Goal: Communication & Community: Answer question/provide support

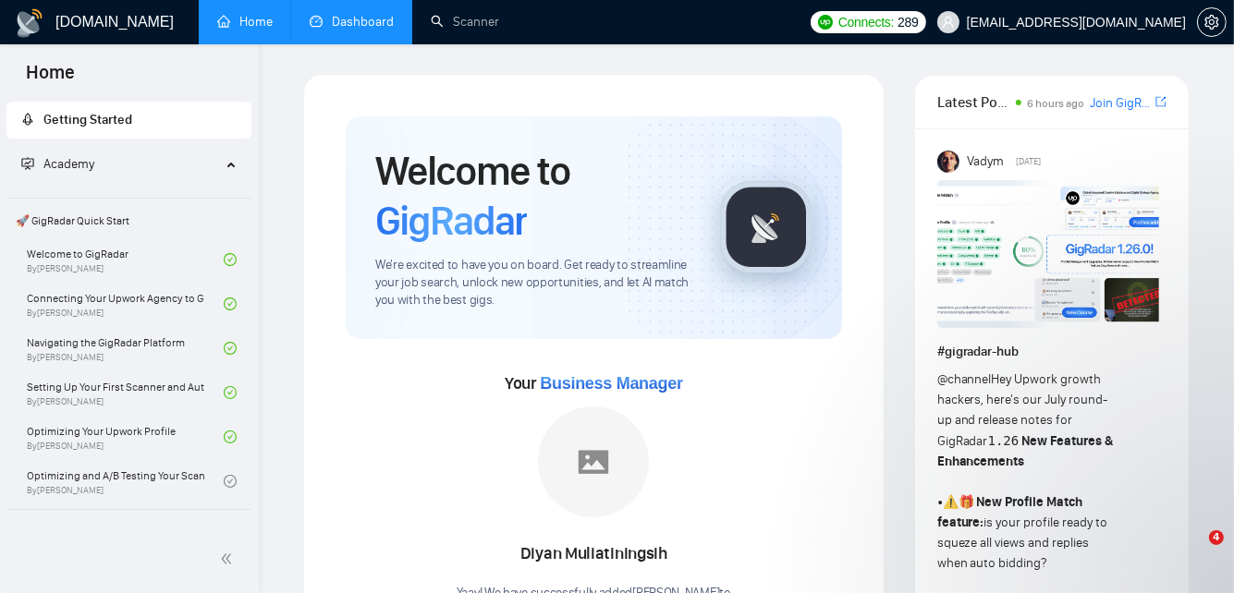
click at [357, 24] on link "Dashboard" at bounding box center [352, 22] width 84 height 16
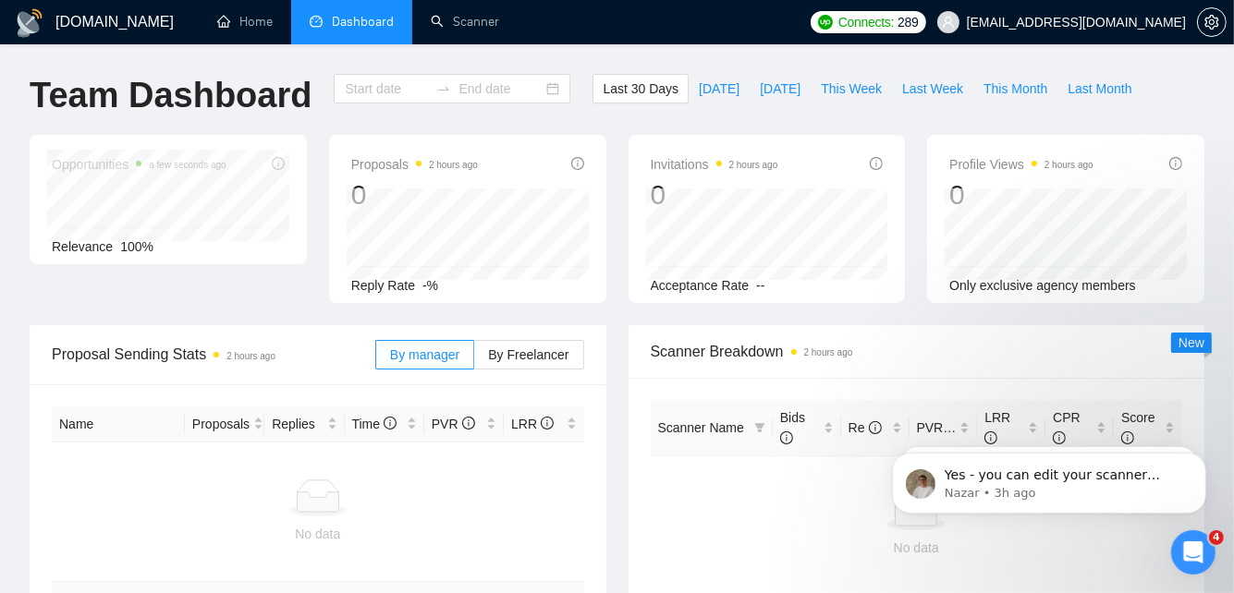
type input "[DATE]"
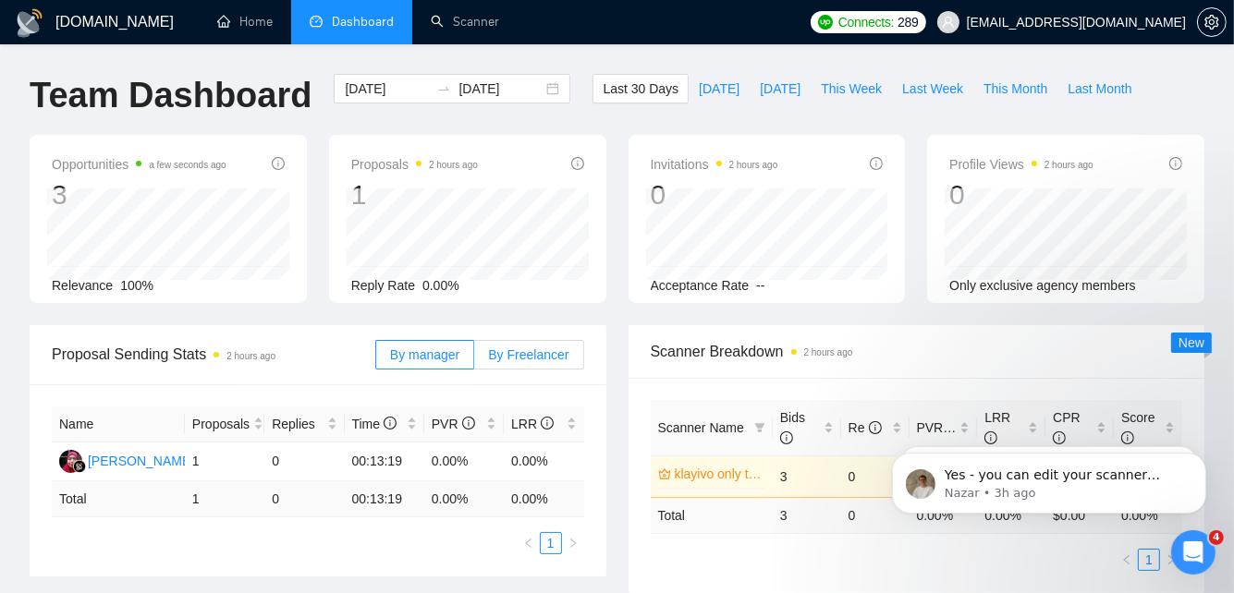
click at [524, 344] on label "By Freelancer" at bounding box center [528, 355] width 109 height 30
click at [474, 360] on input "By Freelancer" at bounding box center [474, 360] width 0 height 0
click at [467, 350] on label "By manager" at bounding box center [424, 355] width 99 height 30
click at [376, 360] on input "By manager" at bounding box center [376, 360] width 0 height 0
click at [428, 352] on span "By manager" at bounding box center [424, 355] width 69 height 15
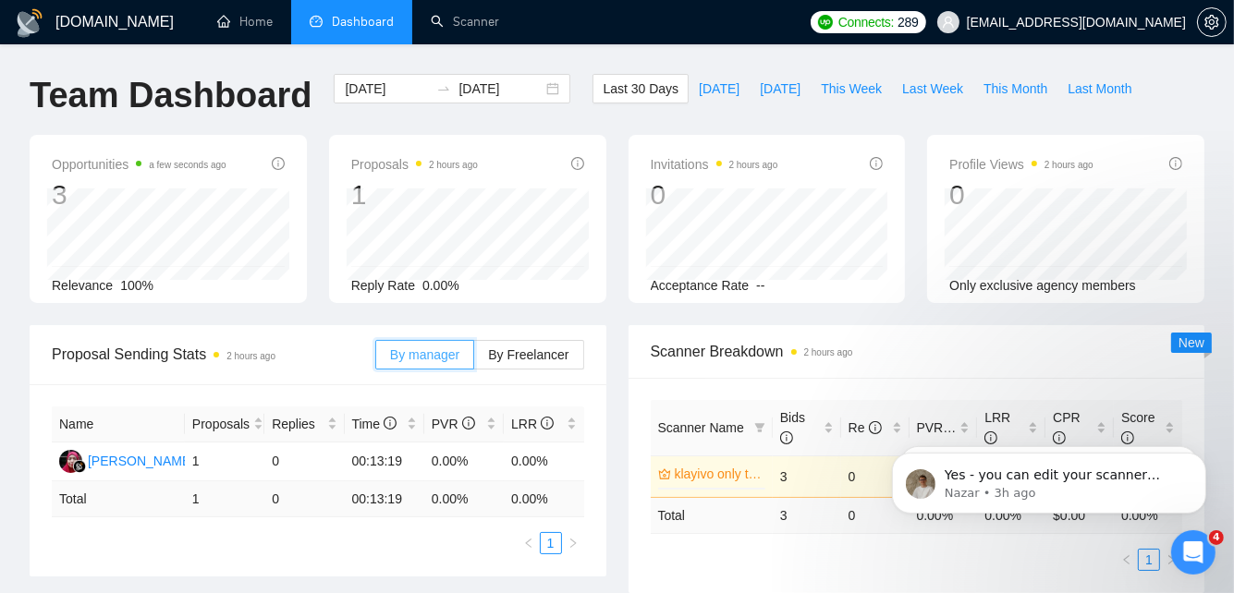
click at [376, 360] on input "By manager" at bounding box center [376, 360] width 0 height 0
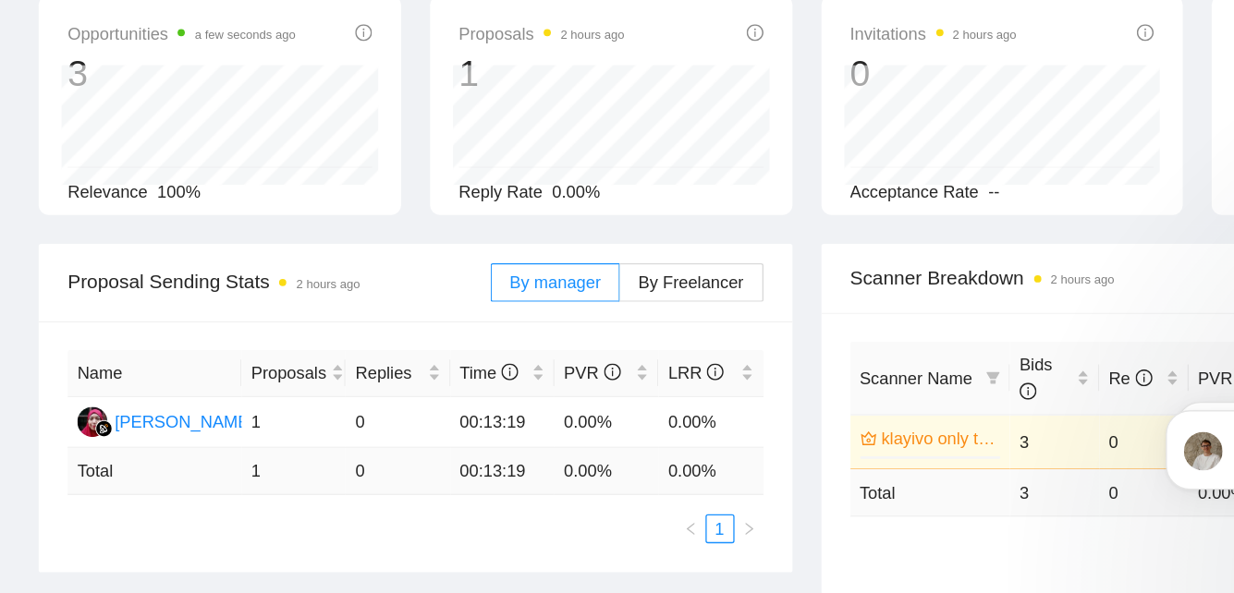
click at [300, 369] on div "Proposal Sending Stats 2 hours ago" at bounding box center [214, 354] width 324 height 53
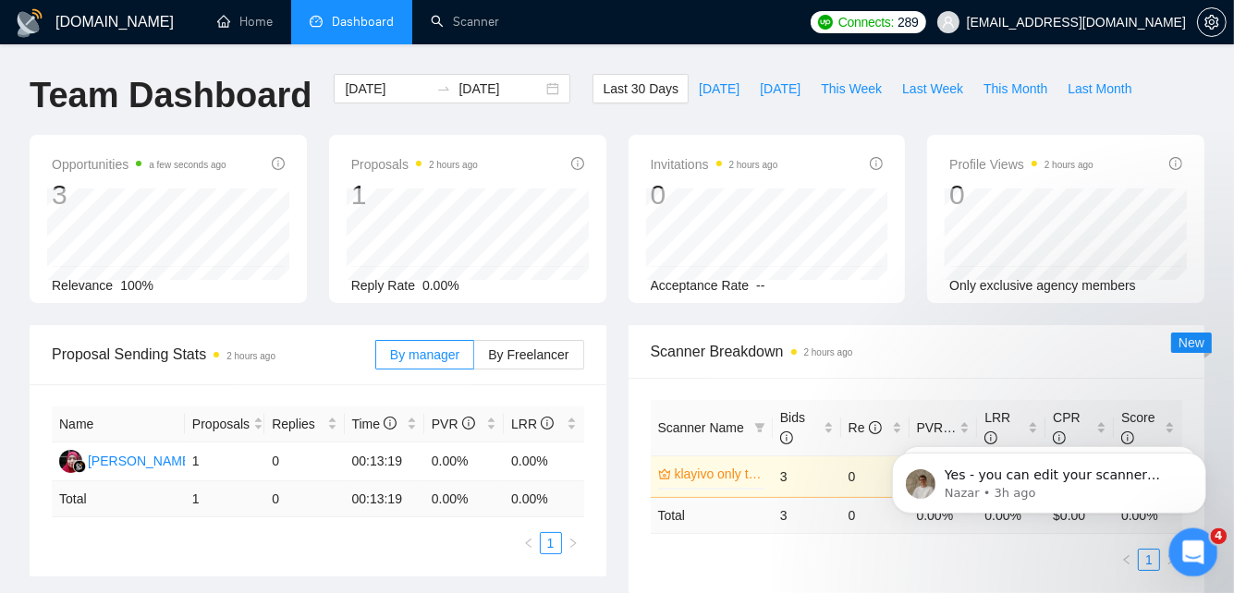
click at [1173, 551] on div "Open Intercom Messenger" at bounding box center [1190, 550] width 61 height 61
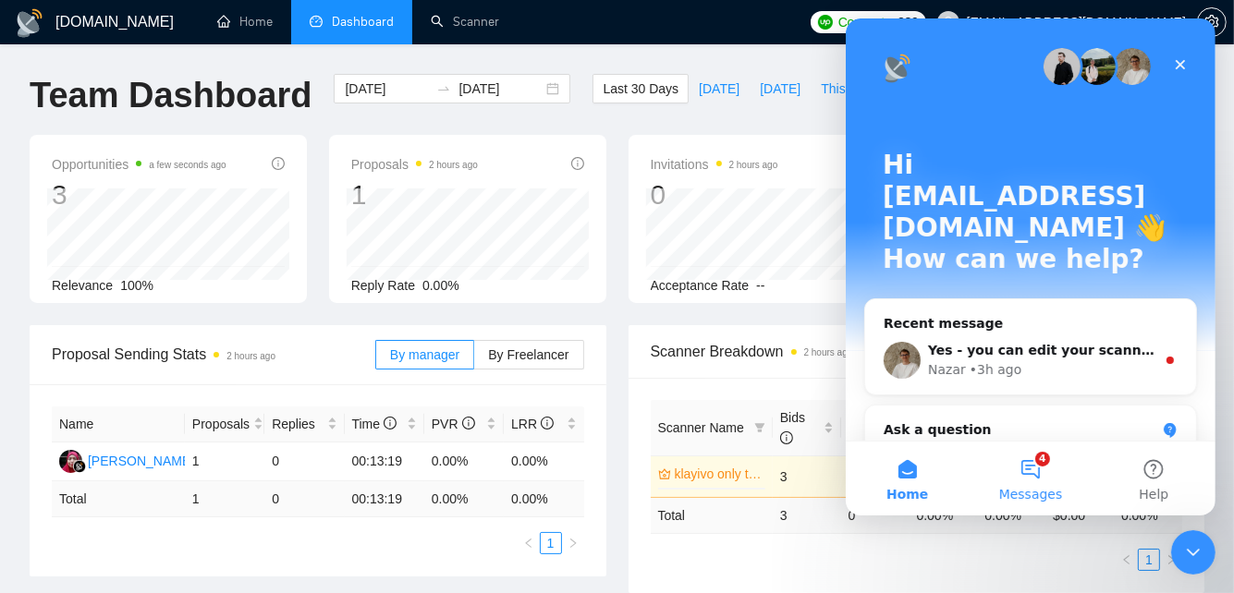
click at [1033, 472] on button "4 Messages" at bounding box center [1029, 479] width 123 height 74
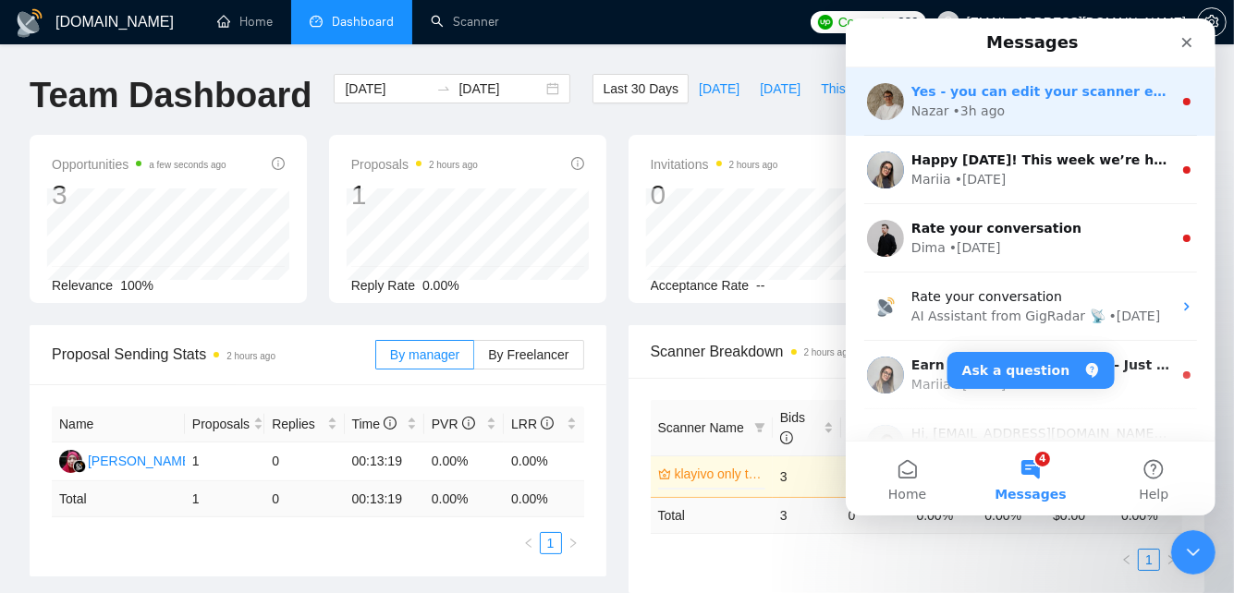
click at [1000, 125] on div "Yes - you can edit your scanner even after it’s live. 🚀 ​ Just open the scanner…" at bounding box center [1030, 101] width 370 height 68
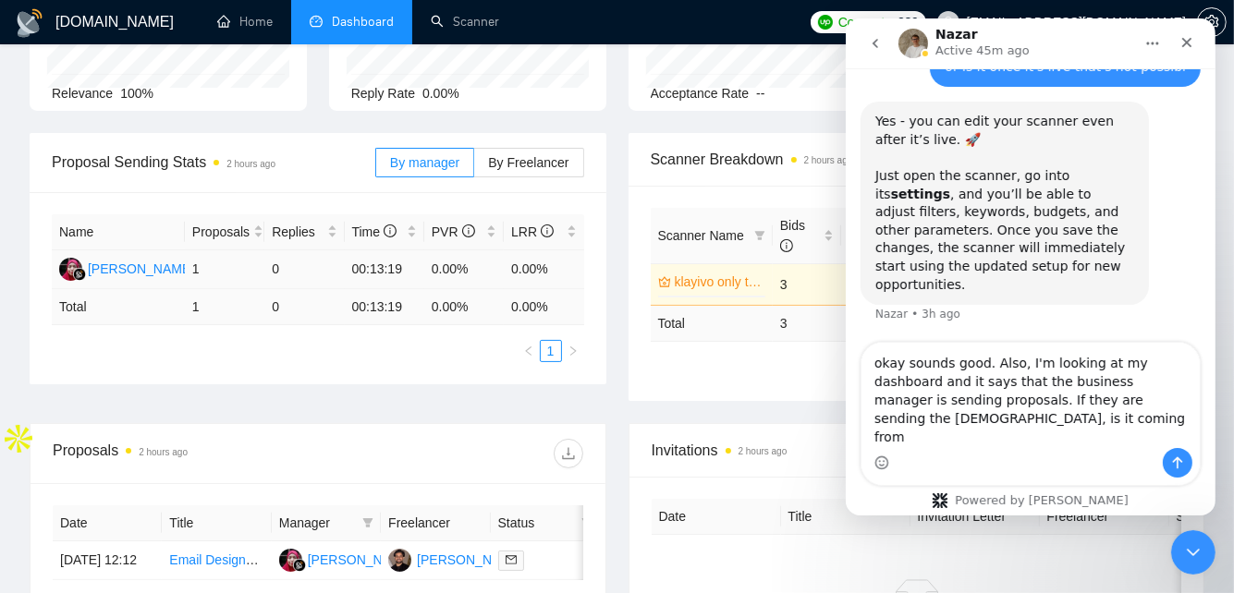
scroll to position [1941, 0]
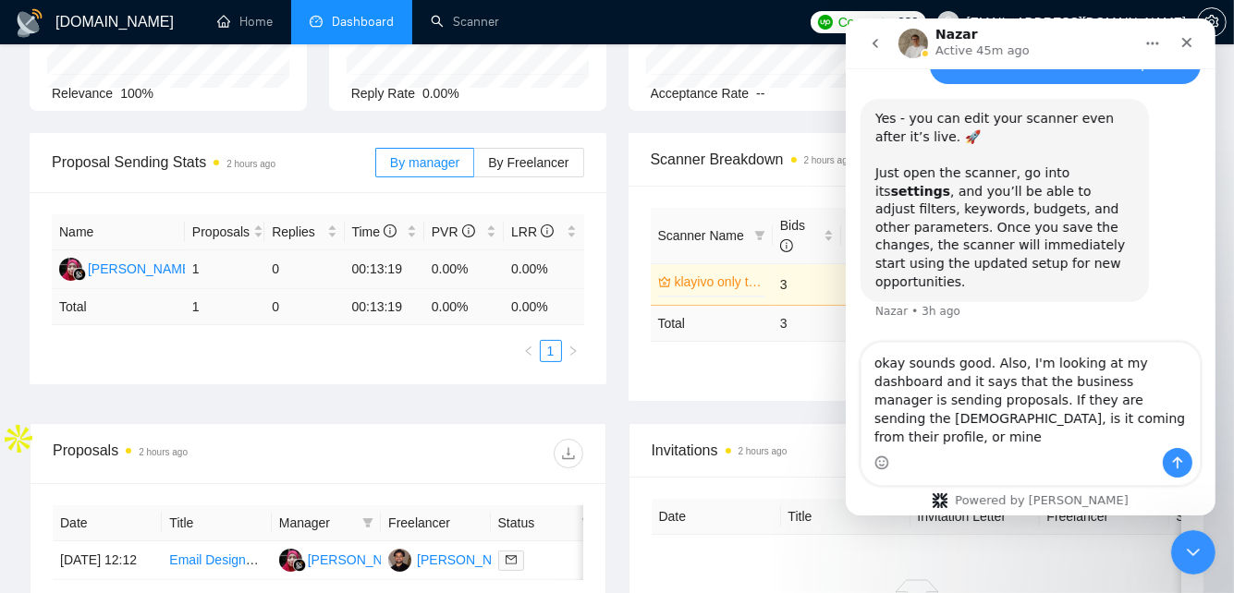
type textarea "okay sounds good. Also, I'm looking at my dashboard and it says that the busine…"
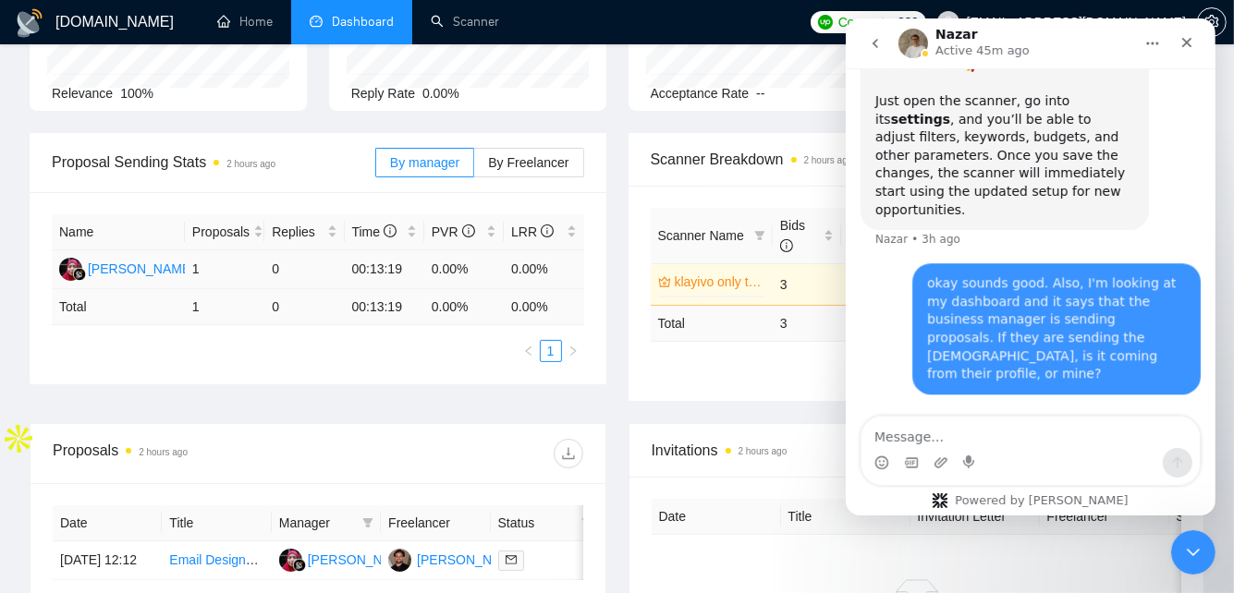
scroll to position [2013, 0]
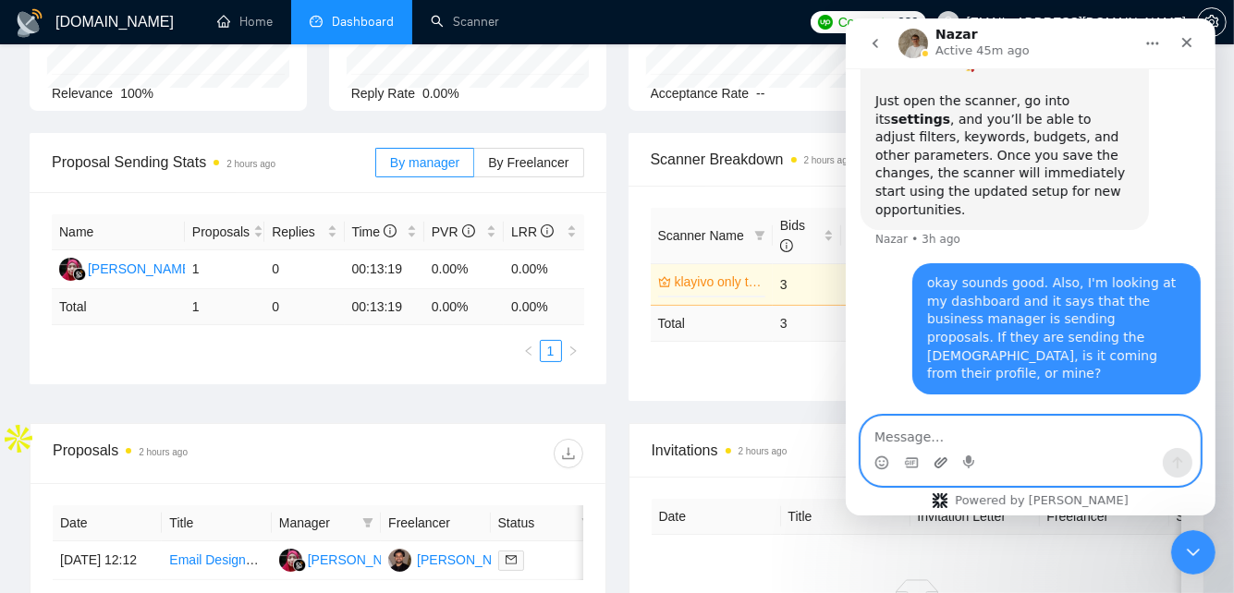
click at [942, 467] on icon "Upload attachment" at bounding box center [940, 463] width 15 height 15
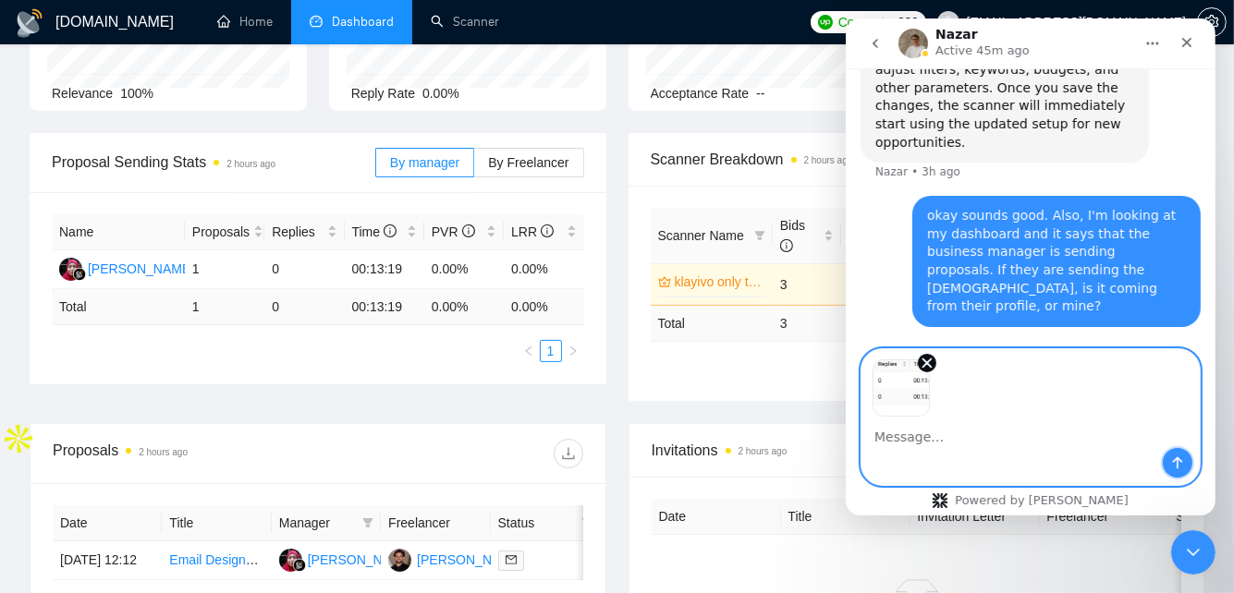
click at [1179, 456] on icon "Send a message…" at bounding box center [1176, 463] width 15 height 15
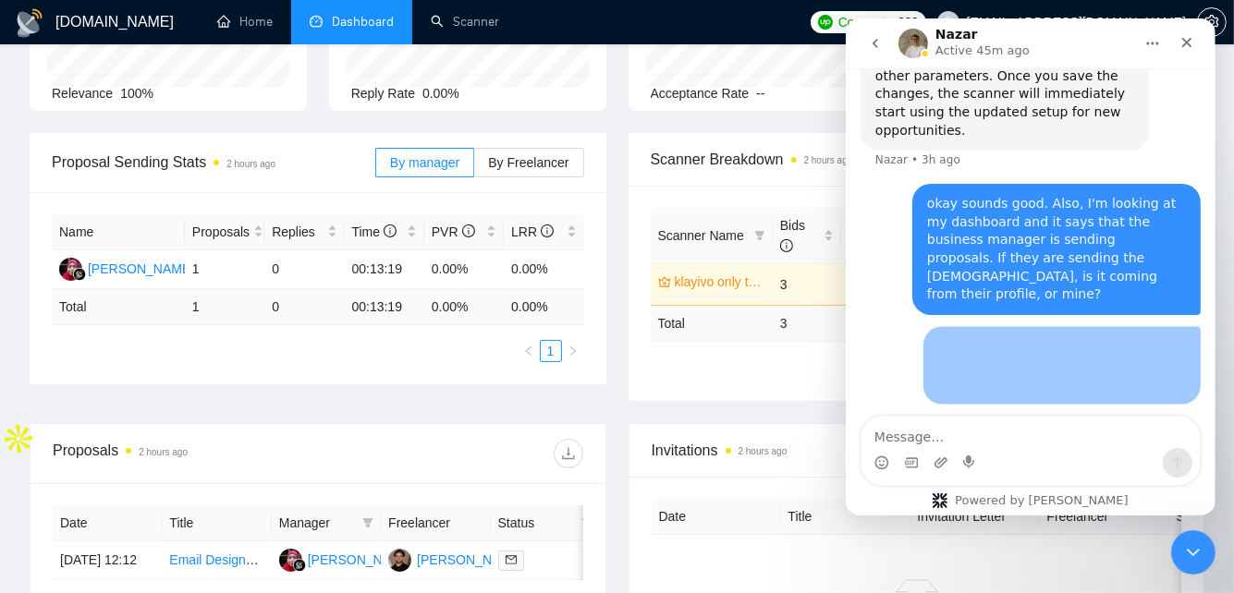
scroll to position [2093, 0]
